Goal: Submit feedback/report problem: Submit feedback/report problem

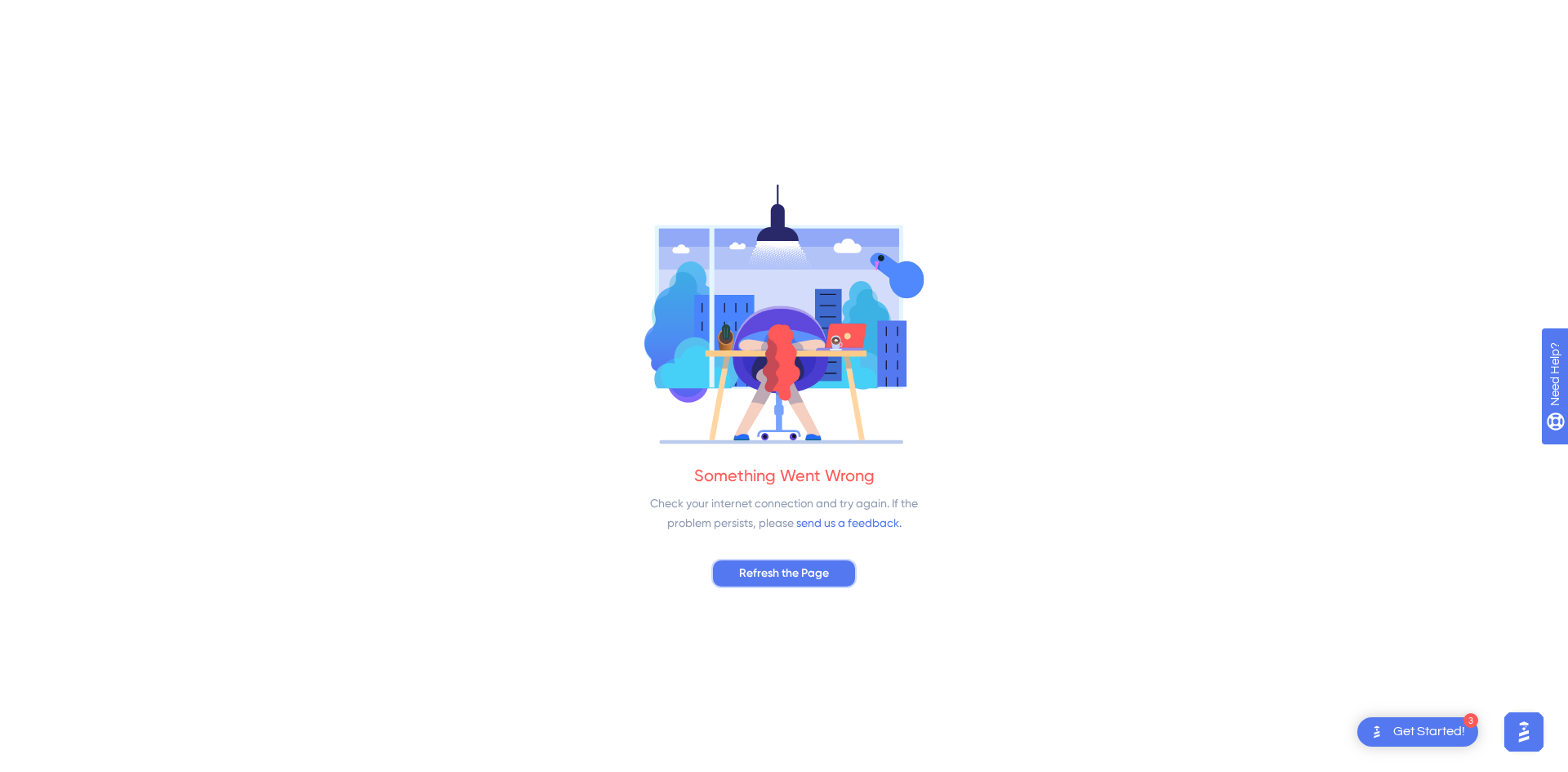
click at [823, 568] on span "Refresh the Page" at bounding box center [784, 573] width 90 height 20
click at [821, 563] on span "Refresh the Page" at bounding box center [784, 573] width 90 height 20
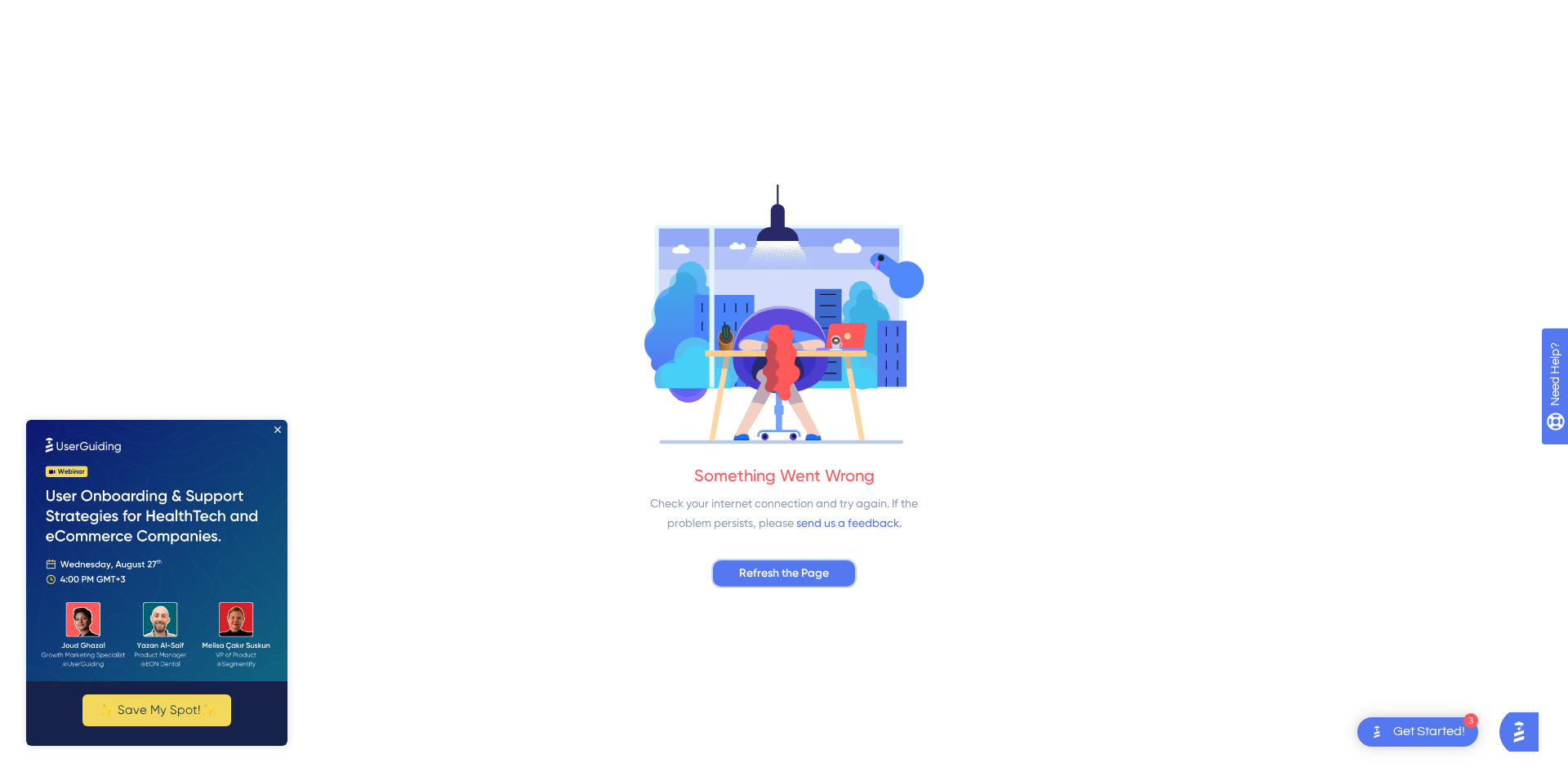
click at [724, 574] on button "Refresh the Page" at bounding box center [784, 574] width 146 height 29
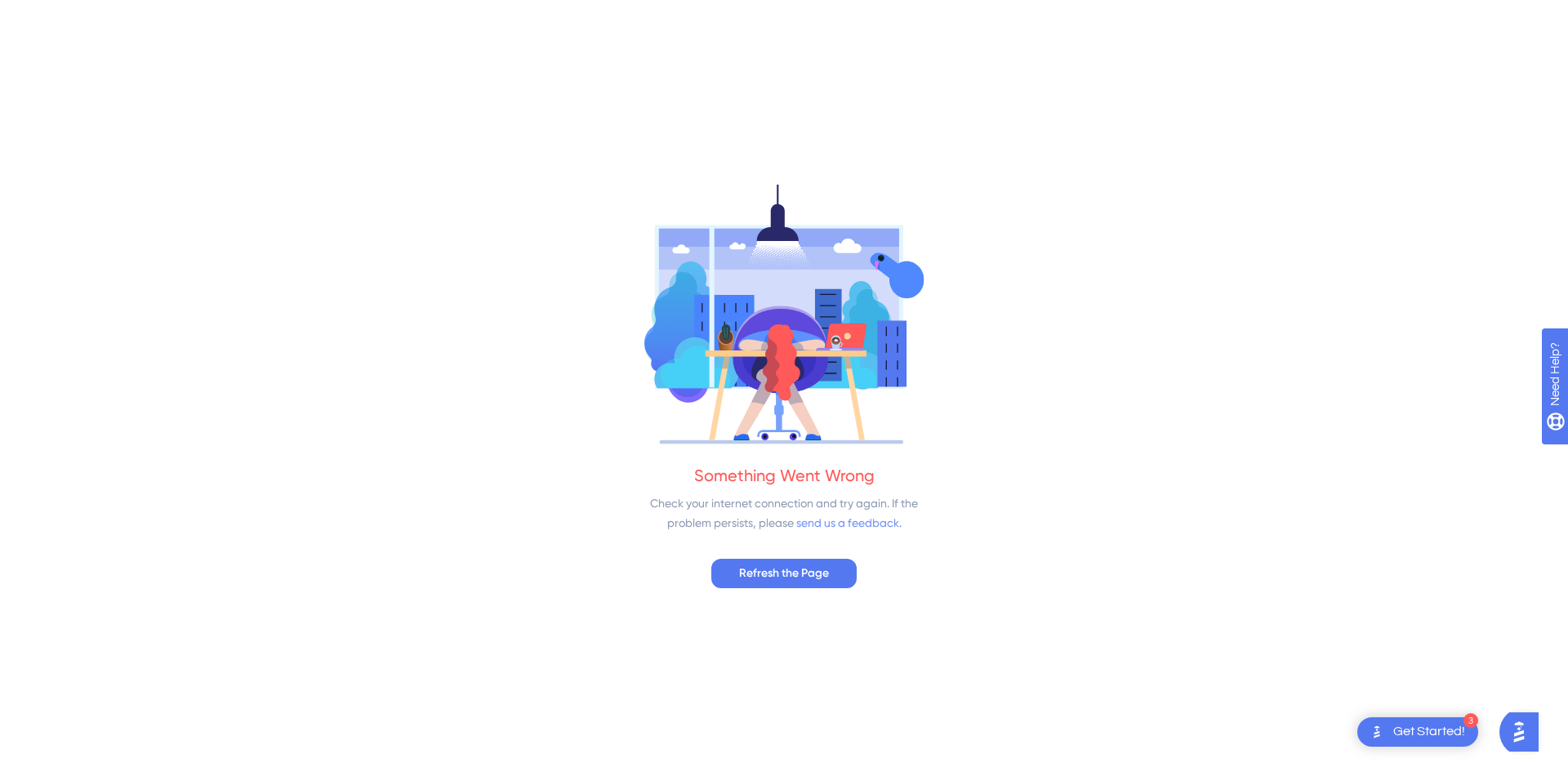
click at [822, 527] on link "send us a feedback." at bounding box center [849, 523] width 105 height 13
